Goal: Task Accomplishment & Management: Manage account settings

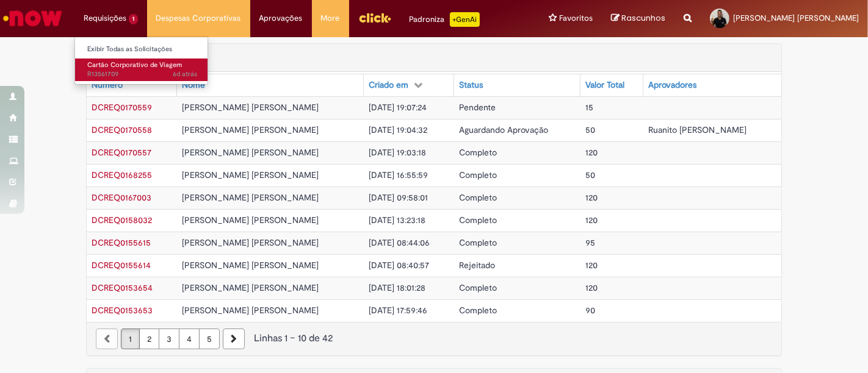
click at [103, 73] on span "6d atrás 6 dias atrás R13561709" at bounding box center [142, 75] width 110 height 10
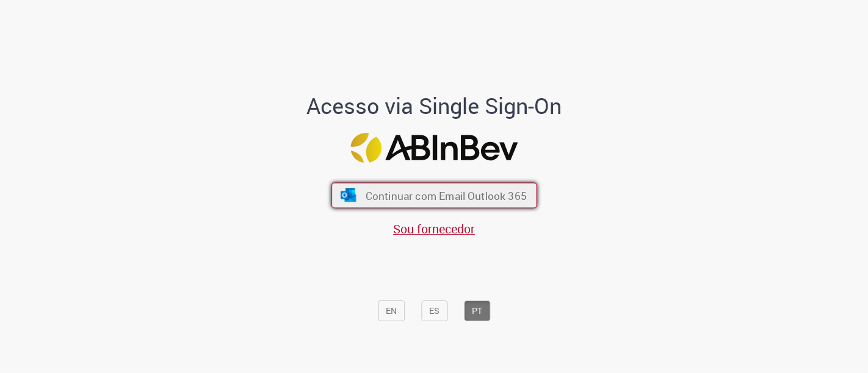
click at [391, 193] on span "Continuar com Email Outlook 365" at bounding box center [445, 196] width 161 height 14
click at [386, 195] on span "Continuar com Email Outlook 365" at bounding box center [445, 196] width 161 height 14
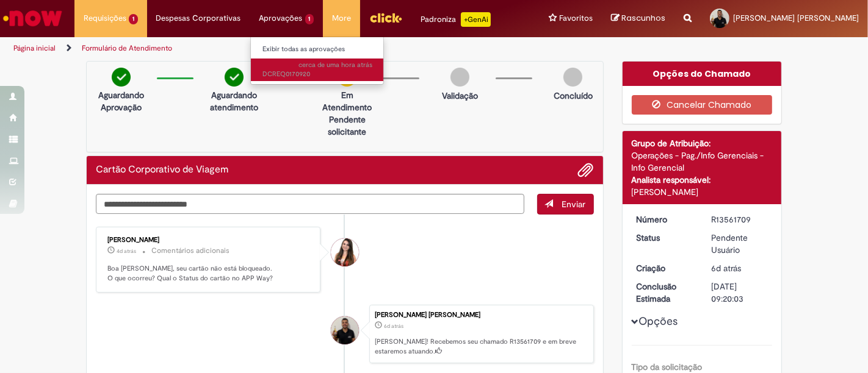
click at [272, 71] on span "cerca de [PERSON_NAME] atrás cerca de [PERSON_NAME] atrás DCREQ0170920" at bounding box center [318, 69] width 110 height 19
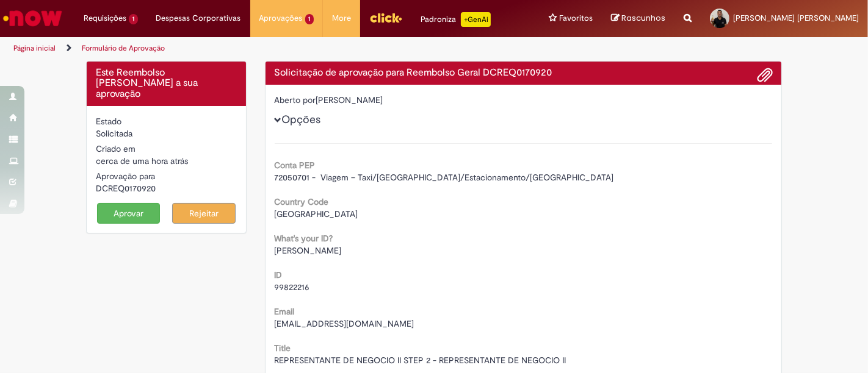
click at [135, 203] on button "Aprovar" at bounding box center [128, 213] width 63 height 21
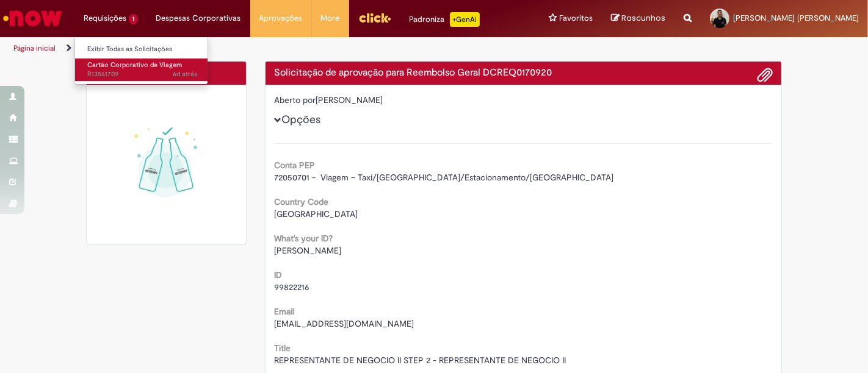
click at [111, 67] on span "Cartão Corporativo de Viagem" at bounding box center [134, 64] width 95 height 9
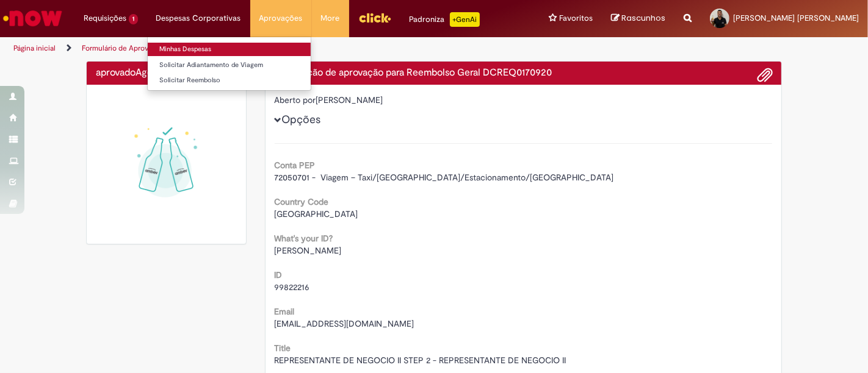
click at [192, 51] on link "Minhas Despesas" at bounding box center [229, 49] width 163 height 13
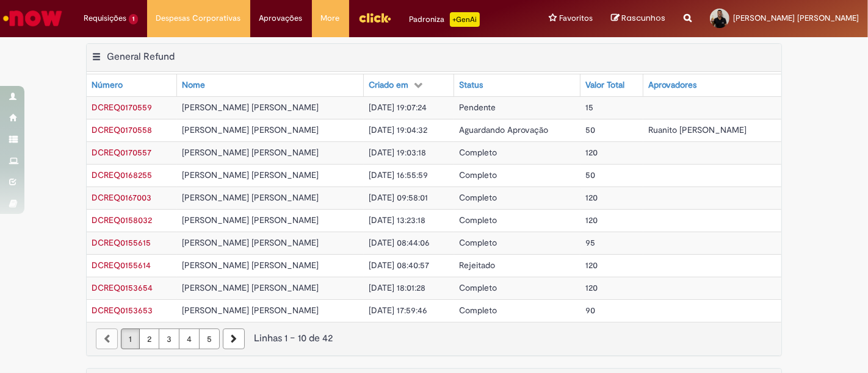
click at [833, 297] on div "Exportar como PDF Exportar como Excel Exportar como CSV General Refund Tabela -…" at bounding box center [434, 205] width 868 height 325
